Goal: Task Accomplishment & Management: Use online tool/utility

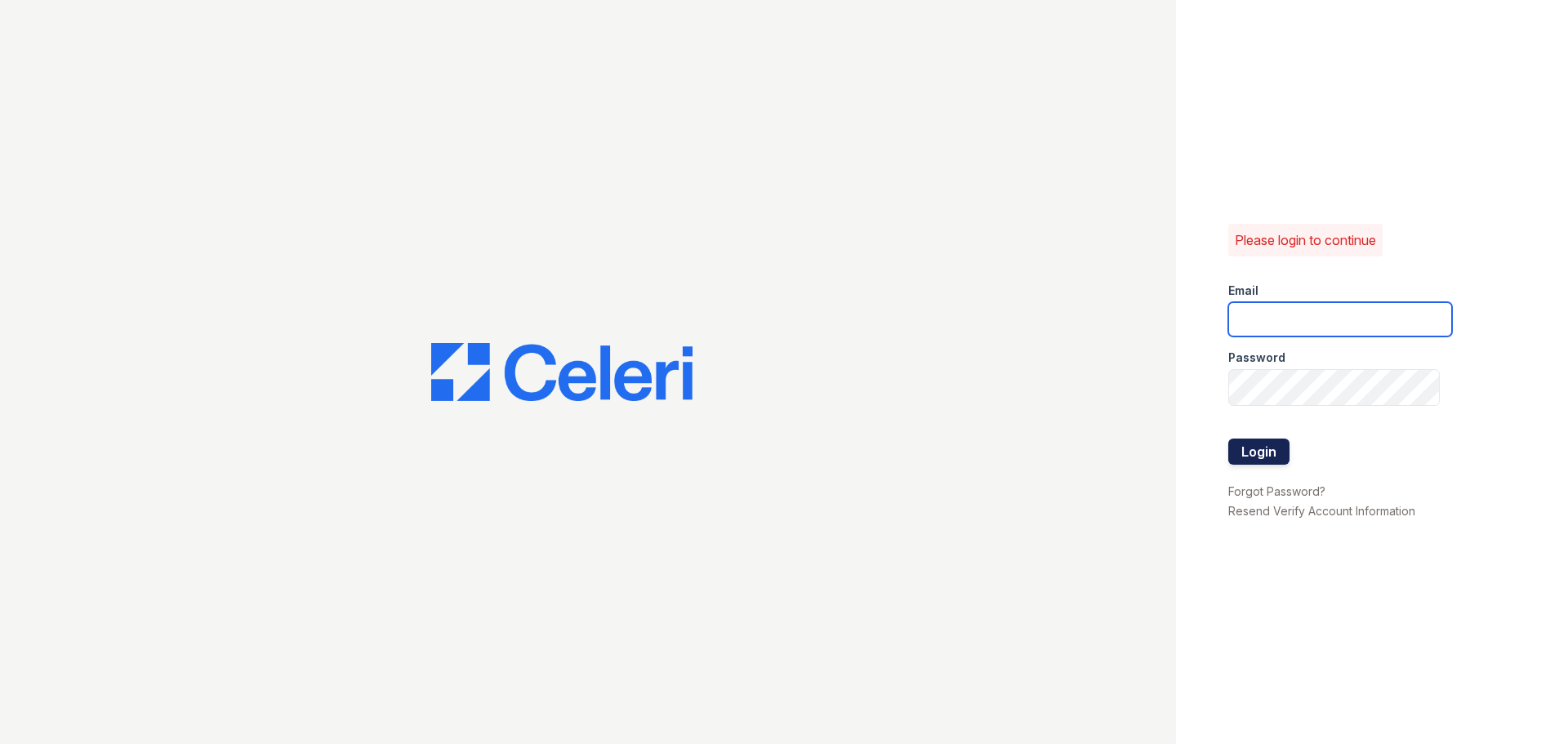
type input "[EMAIL_ADDRESS][DOMAIN_NAME]"
click at [1242, 448] on button "Login" at bounding box center [1258, 451] width 62 height 26
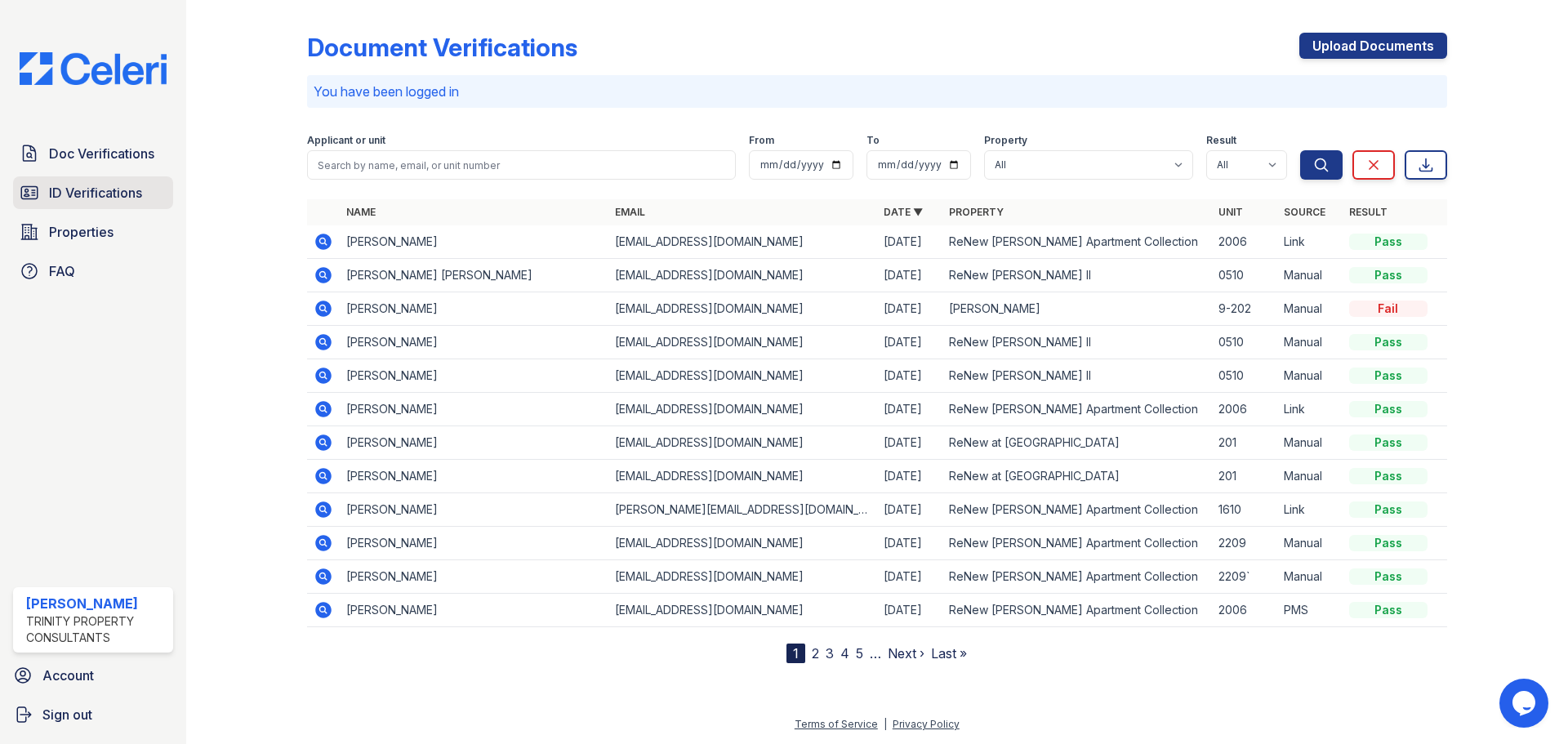
click at [89, 202] on span "ID Verifications" at bounding box center [95, 192] width 93 height 19
